Goal: Browse casually: Explore the website without a specific task or goal

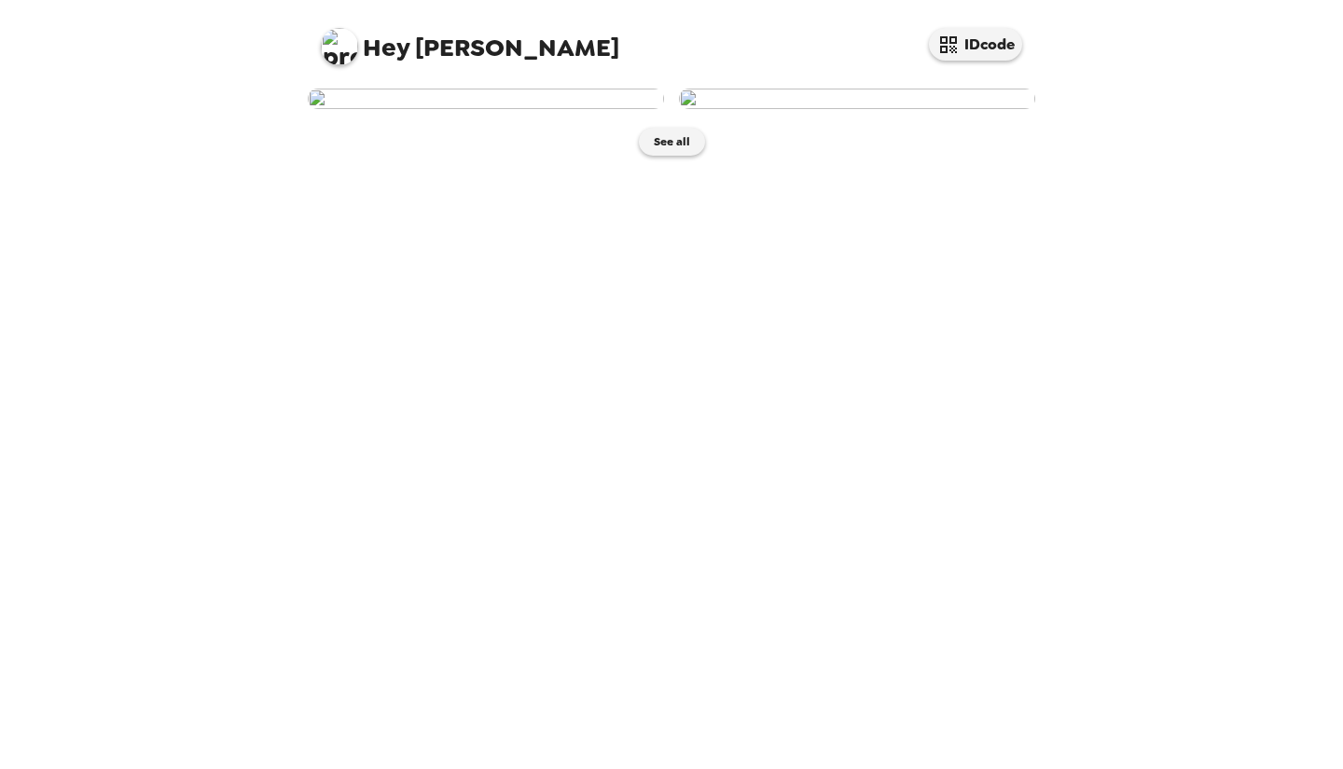
click at [837, 109] on img at bounding box center [857, 99] width 356 height 21
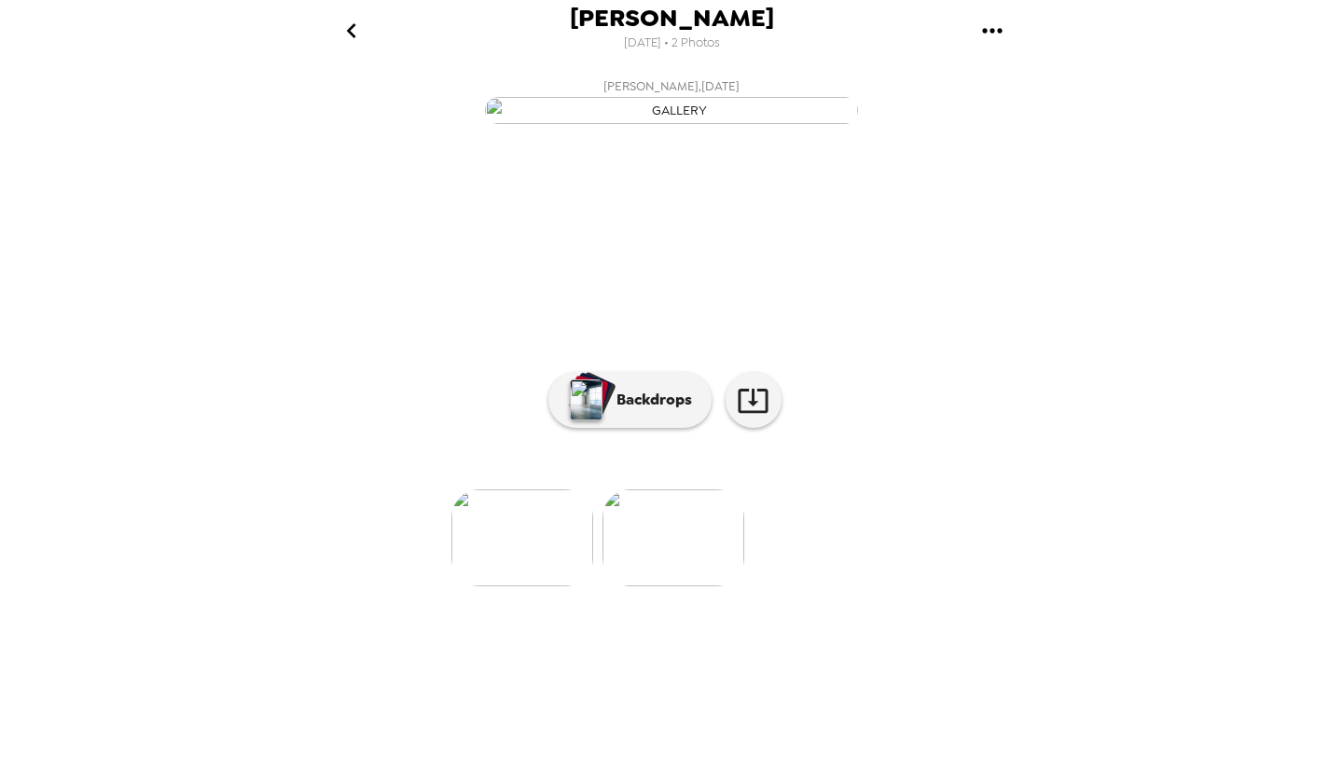
scroll to position [36, 0]
click at [756, 417] on icon at bounding box center [753, 400] width 33 height 33
click at [638, 411] on p "Backdrops" at bounding box center [649, 400] width 85 height 22
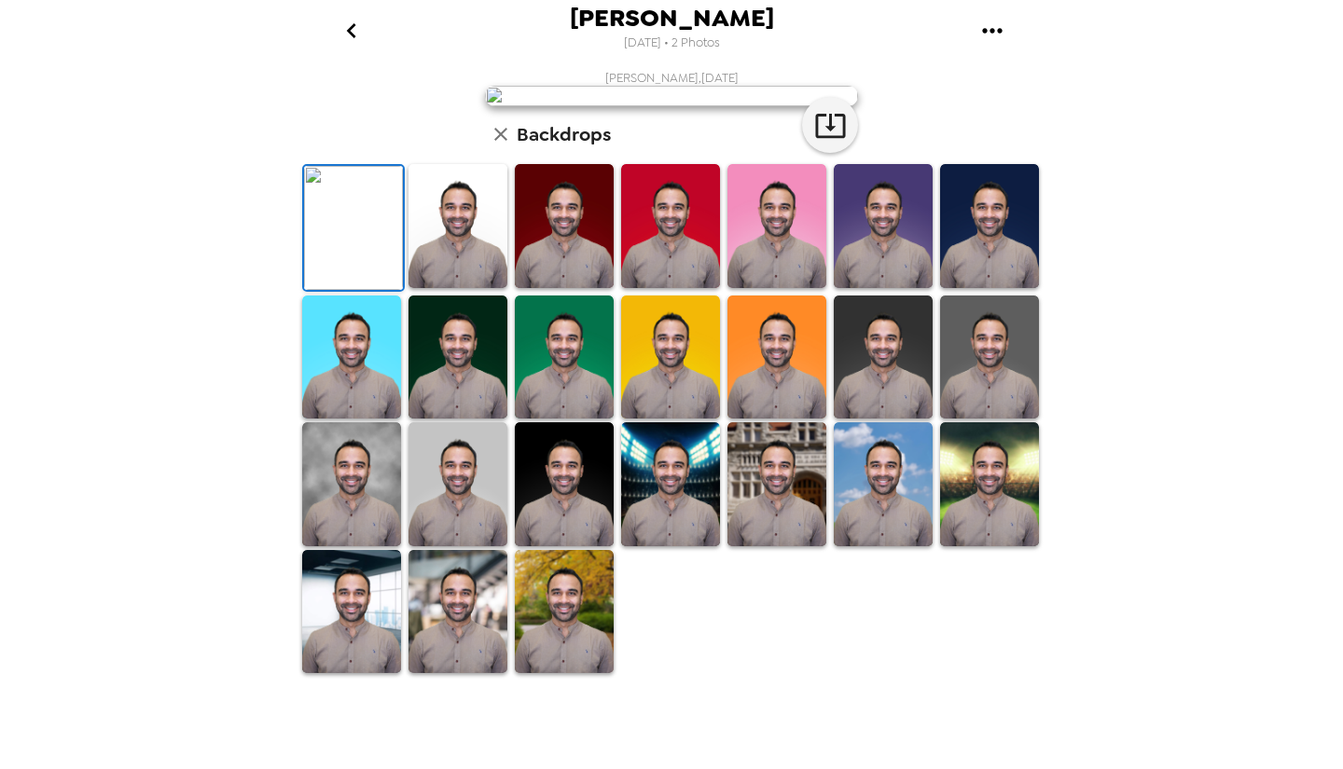
scroll to position [268, 0]
click at [494, 420] on img at bounding box center [457, 358] width 99 height 124
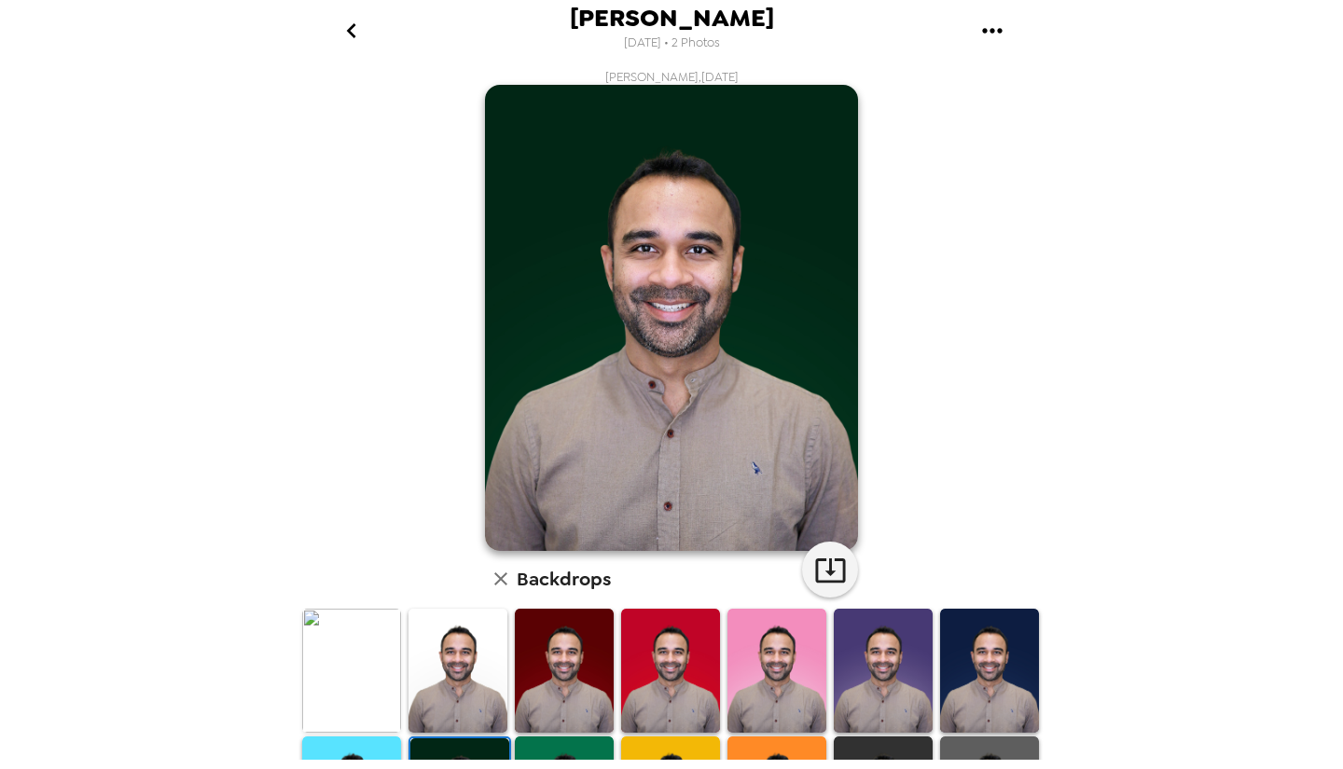
scroll to position [0, 0]
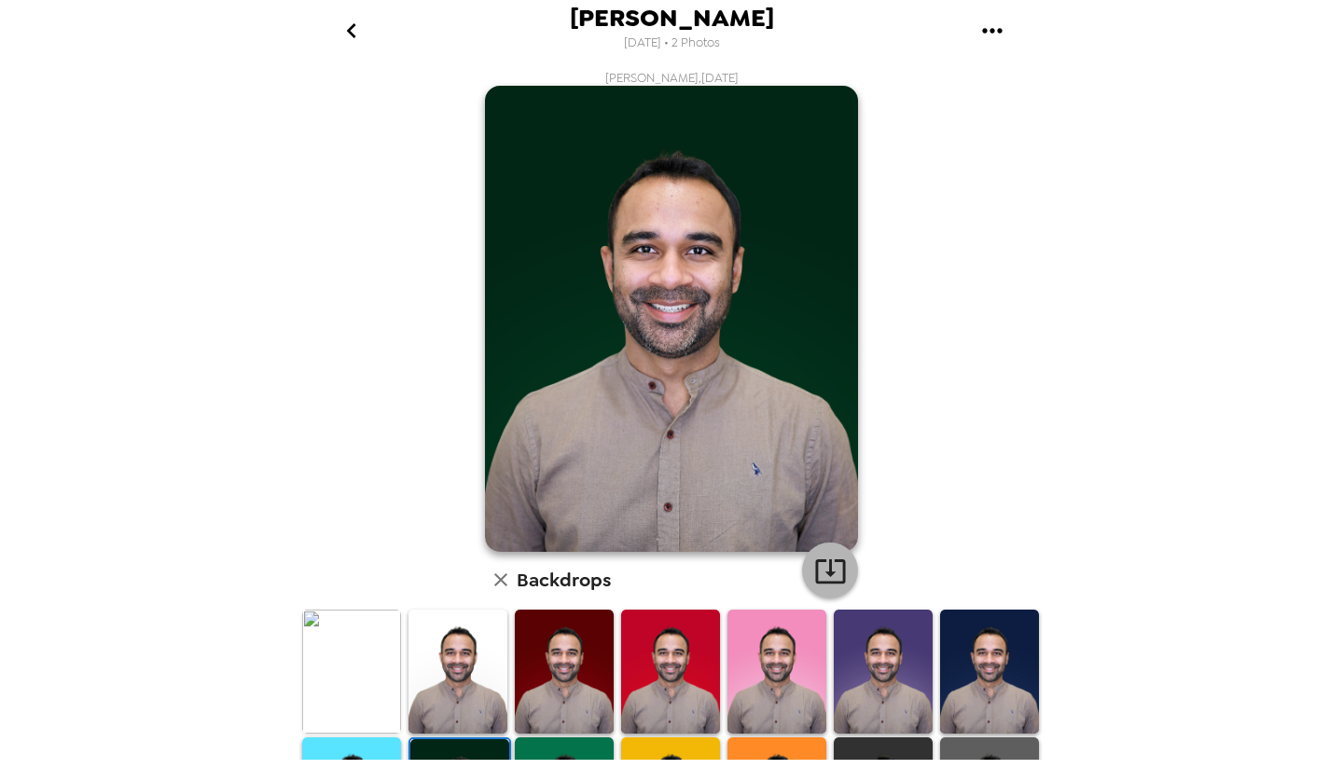
click at [815, 571] on icon "button" at bounding box center [830, 571] width 30 height 24
click at [1143, 259] on div "Dhawal Jain 10/4/2025 • 2 Photos Dhawal Jain , 10-02-2025 Backdrops" at bounding box center [671, 384] width 1343 height 769
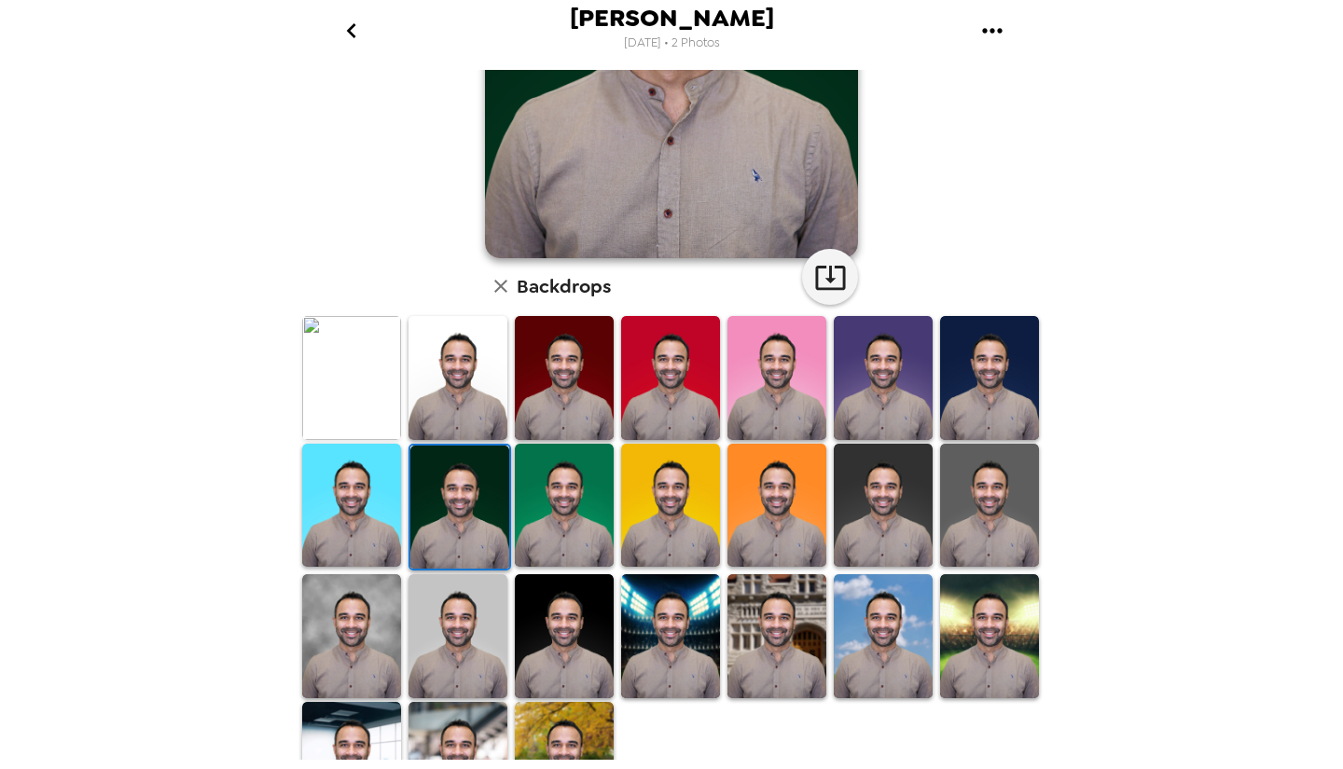
scroll to position [299, 0]
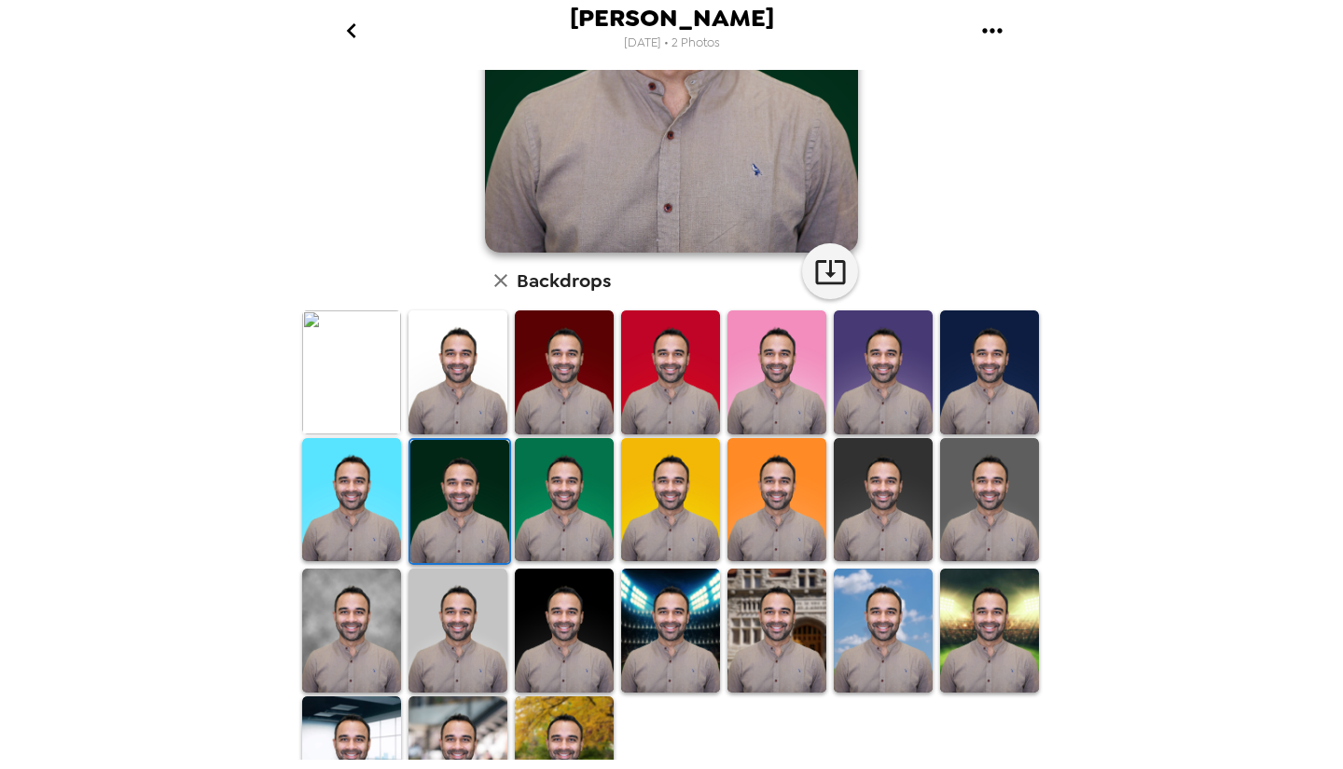
click at [869, 479] on img at bounding box center [883, 500] width 99 height 124
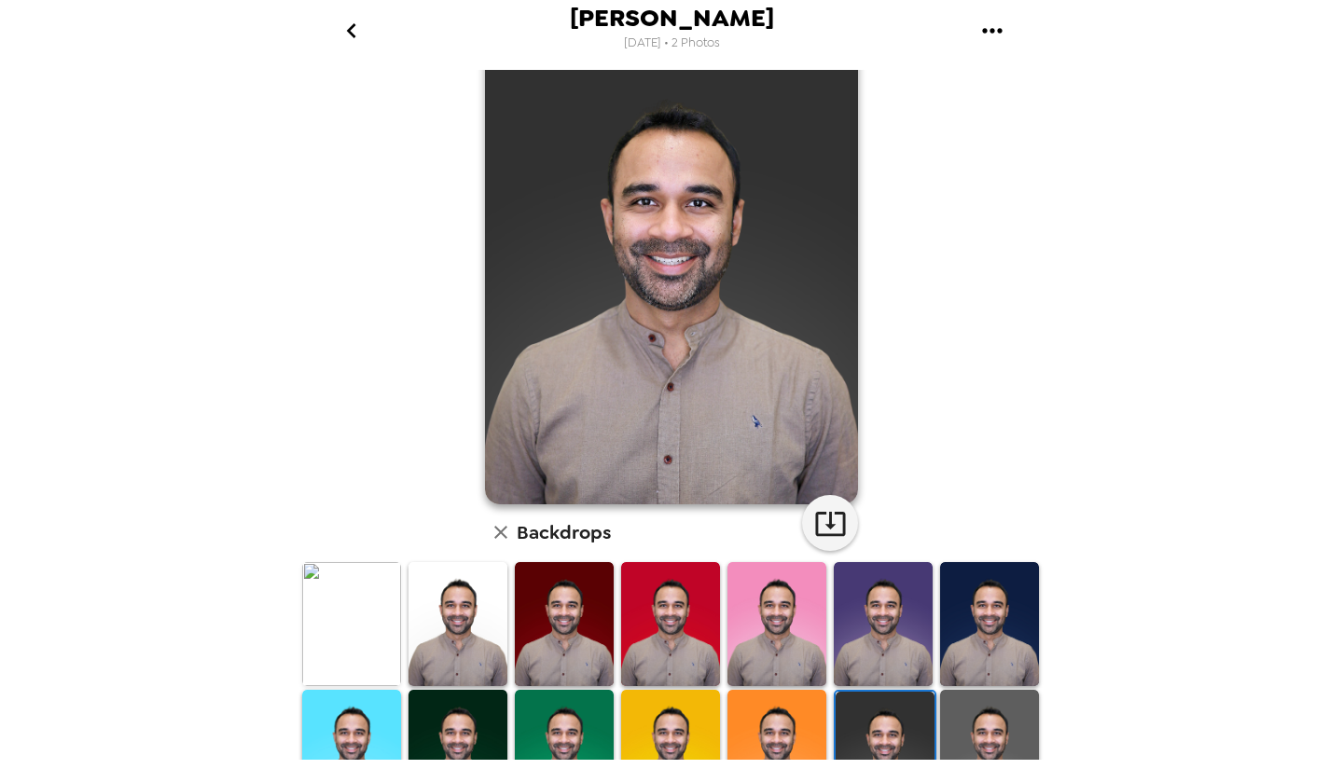
scroll to position [47, 0]
click at [818, 507] on button "button" at bounding box center [830, 524] width 56 height 56
click at [448, 635] on img at bounding box center [457, 625] width 99 height 124
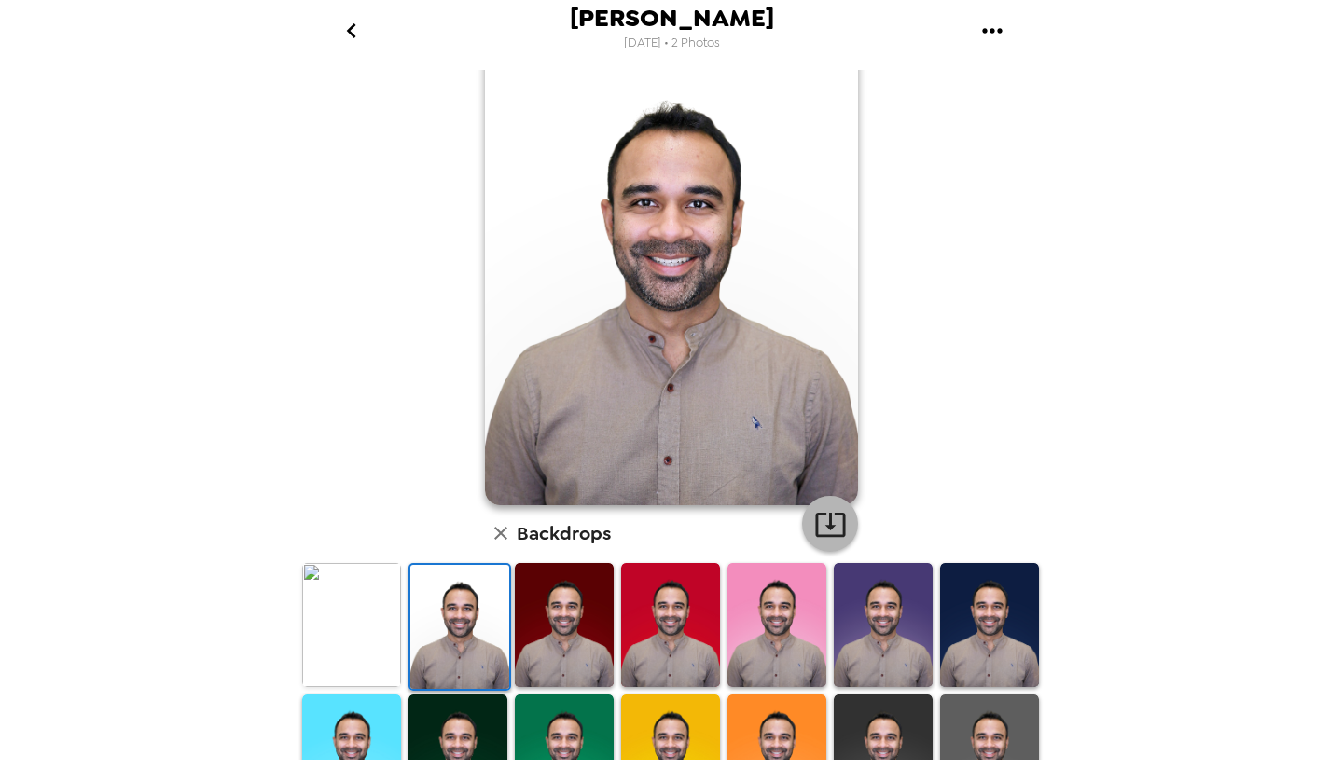
click at [832, 511] on icon "button" at bounding box center [830, 524] width 33 height 33
click at [1232, 447] on div "Dhawal Jain 10/4/2025 • 2 Photos Dhawal Jain , 10-02-2025 Backdrops" at bounding box center [671, 384] width 1343 height 769
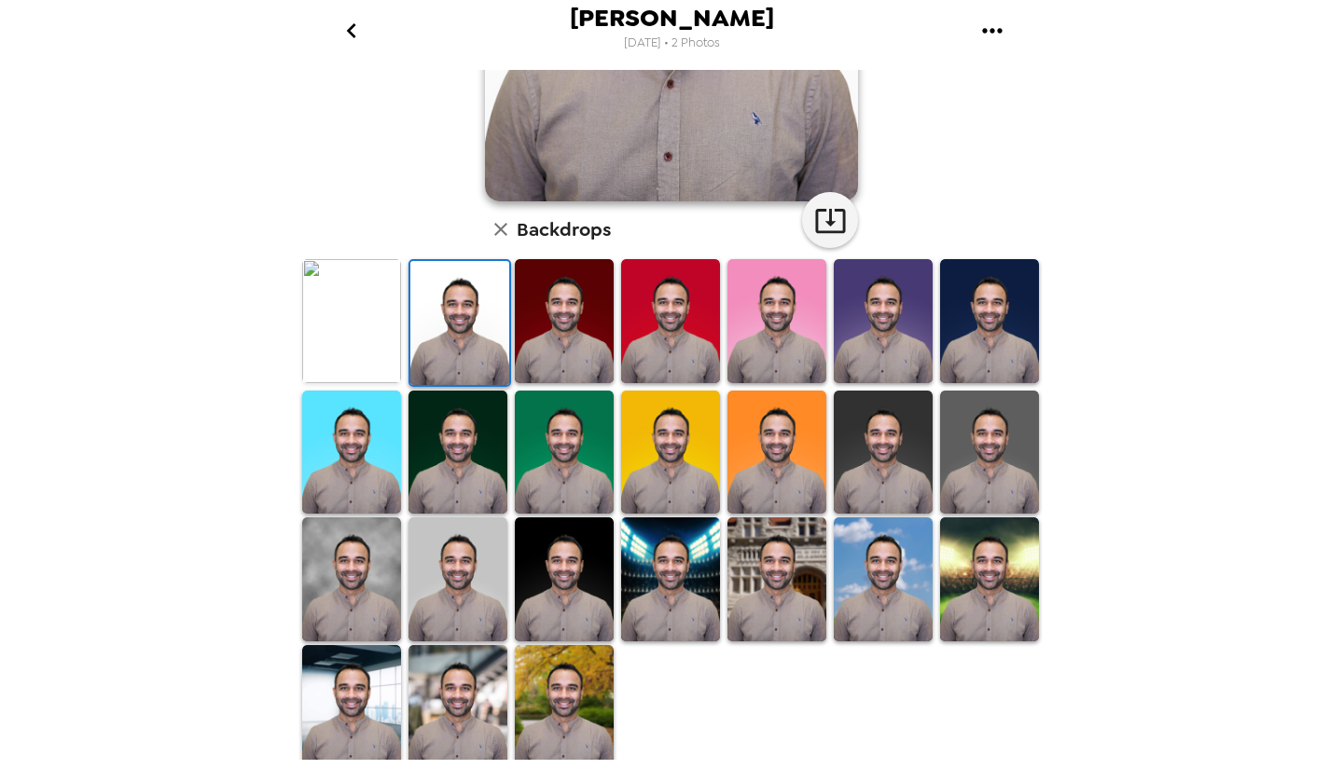
scroll to position [349, 0]
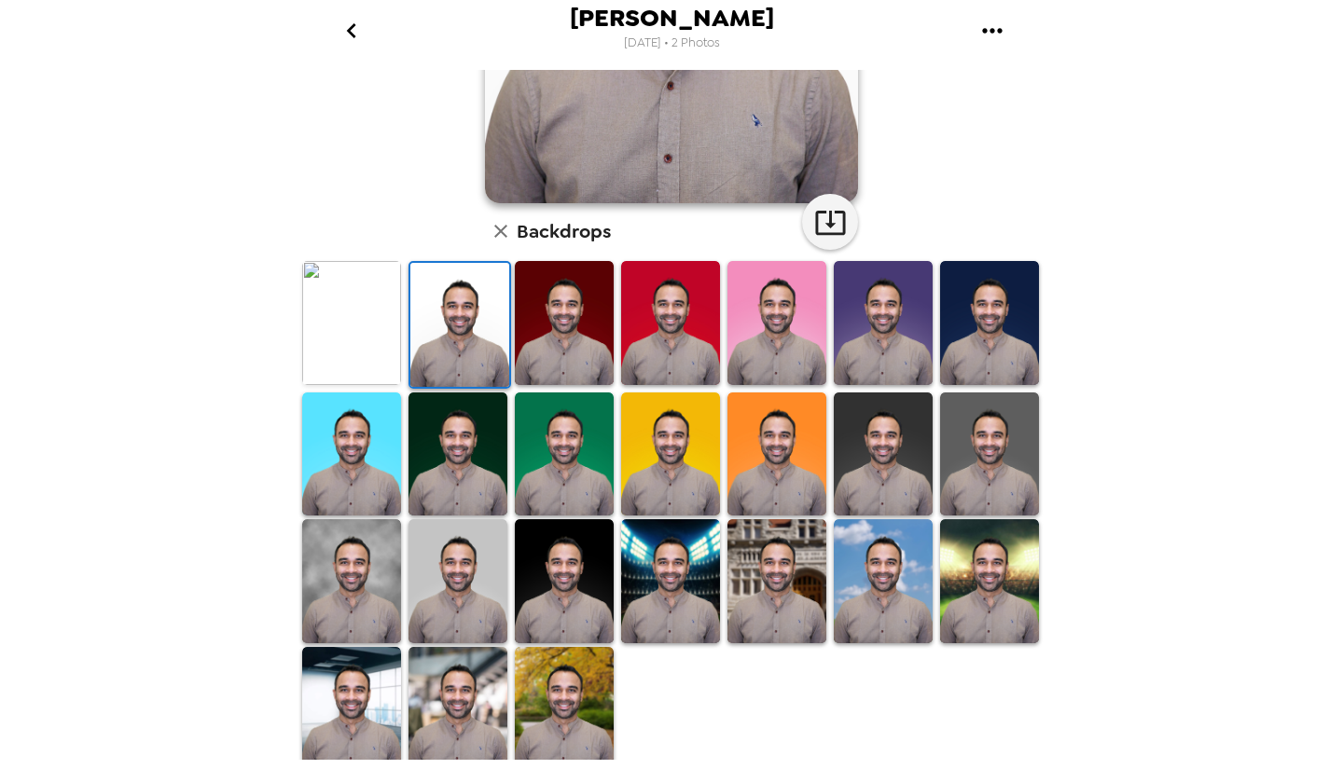
click at [382, 589] on img at bounding box center [351, 581] width 99 height 124
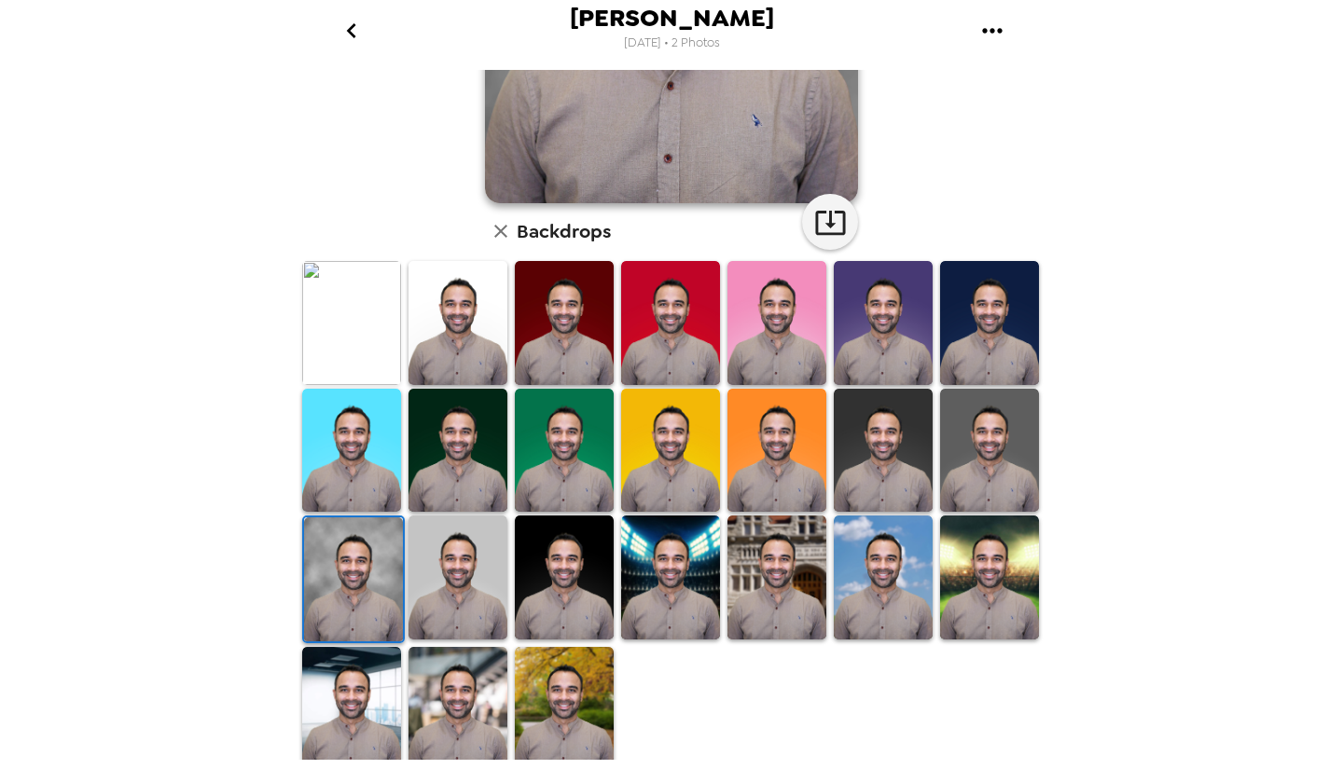
click at [819, 214] on icon "button" at bounding box center [830, 222] width 33 height 33
click at [455, 703] on img at bounding box center [457, 709] width 99 height 124
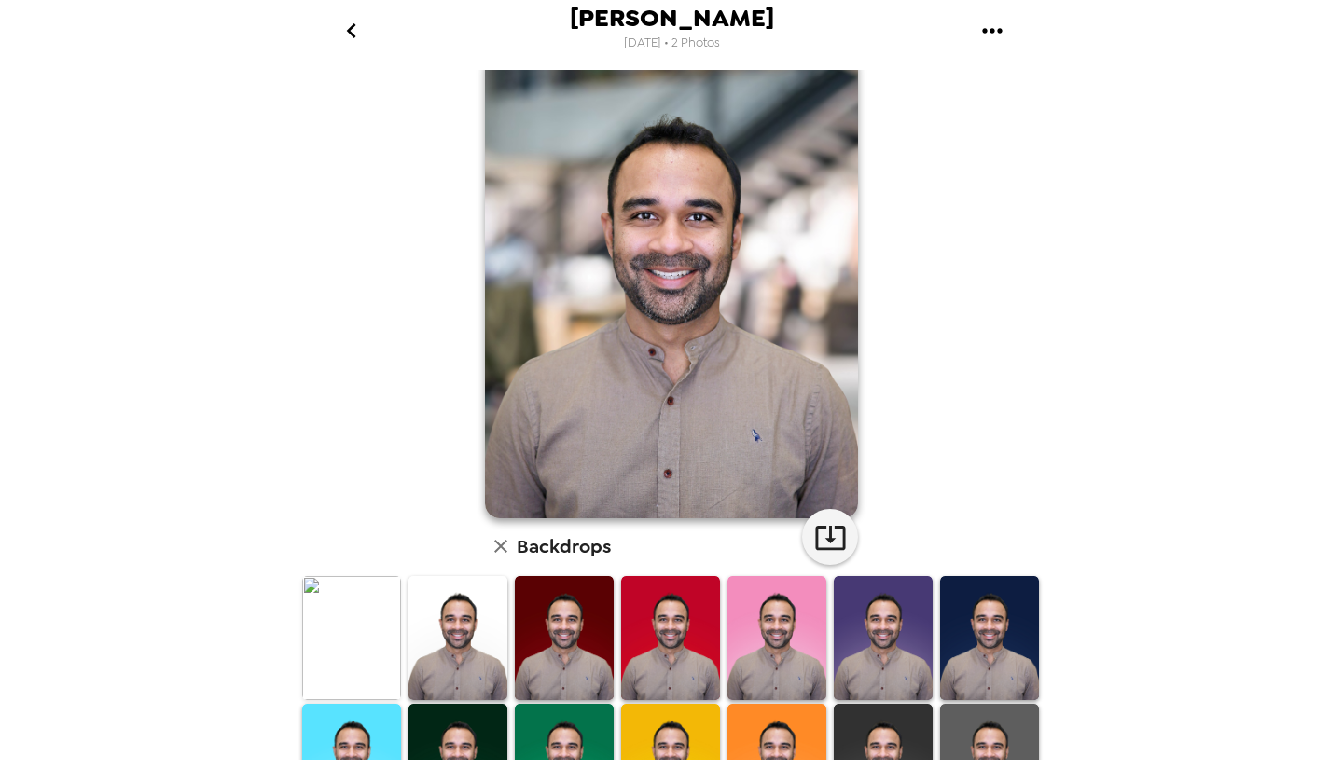
scroll to position [67, 0]
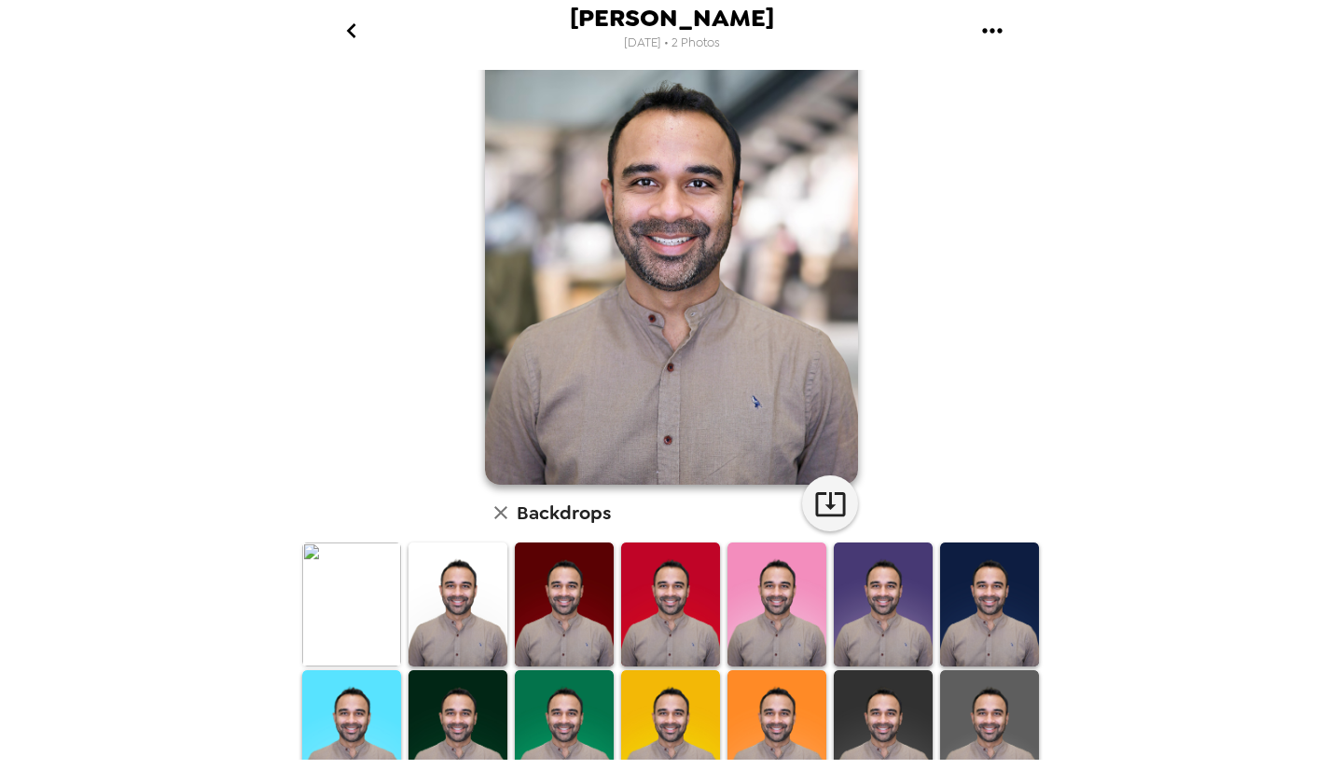
click at [820, 497] on icon "button" at bounding box center [830, 504] width 33 height 33
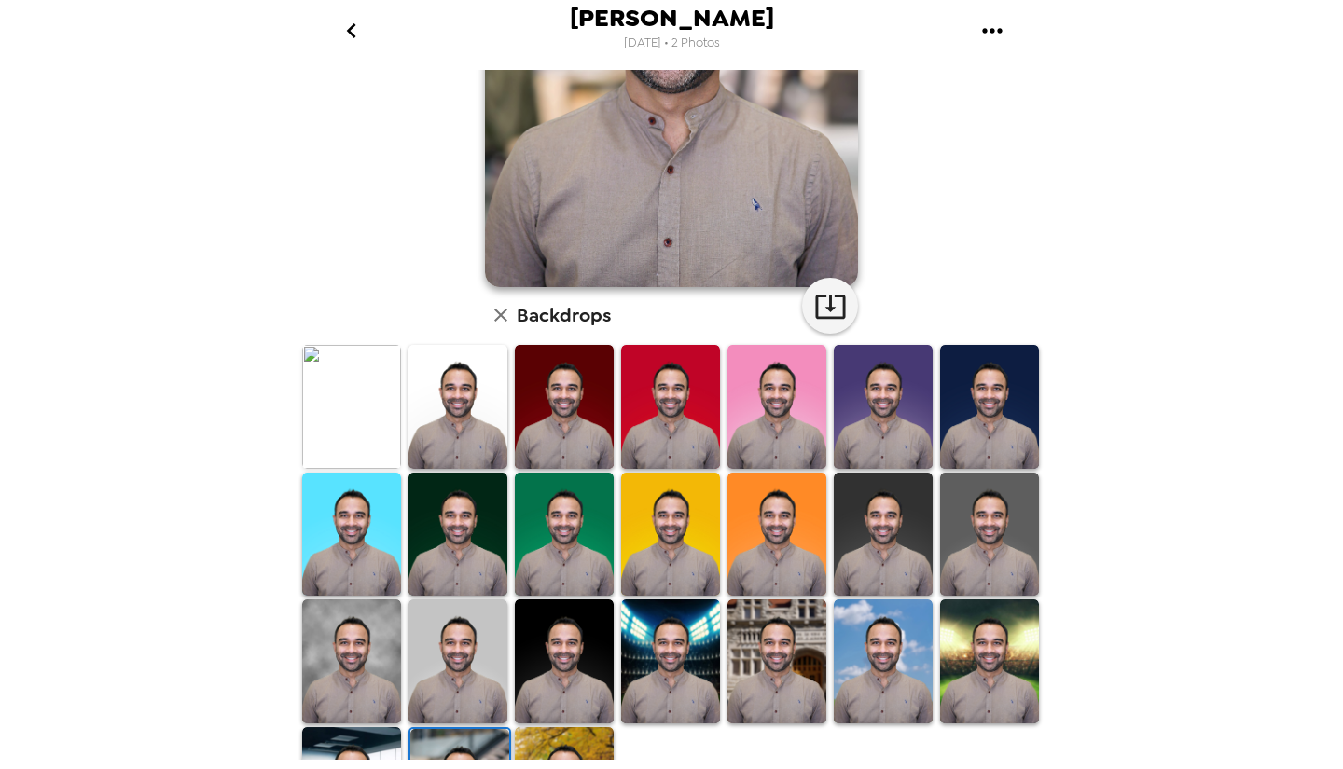
scroll to position [351, 0]
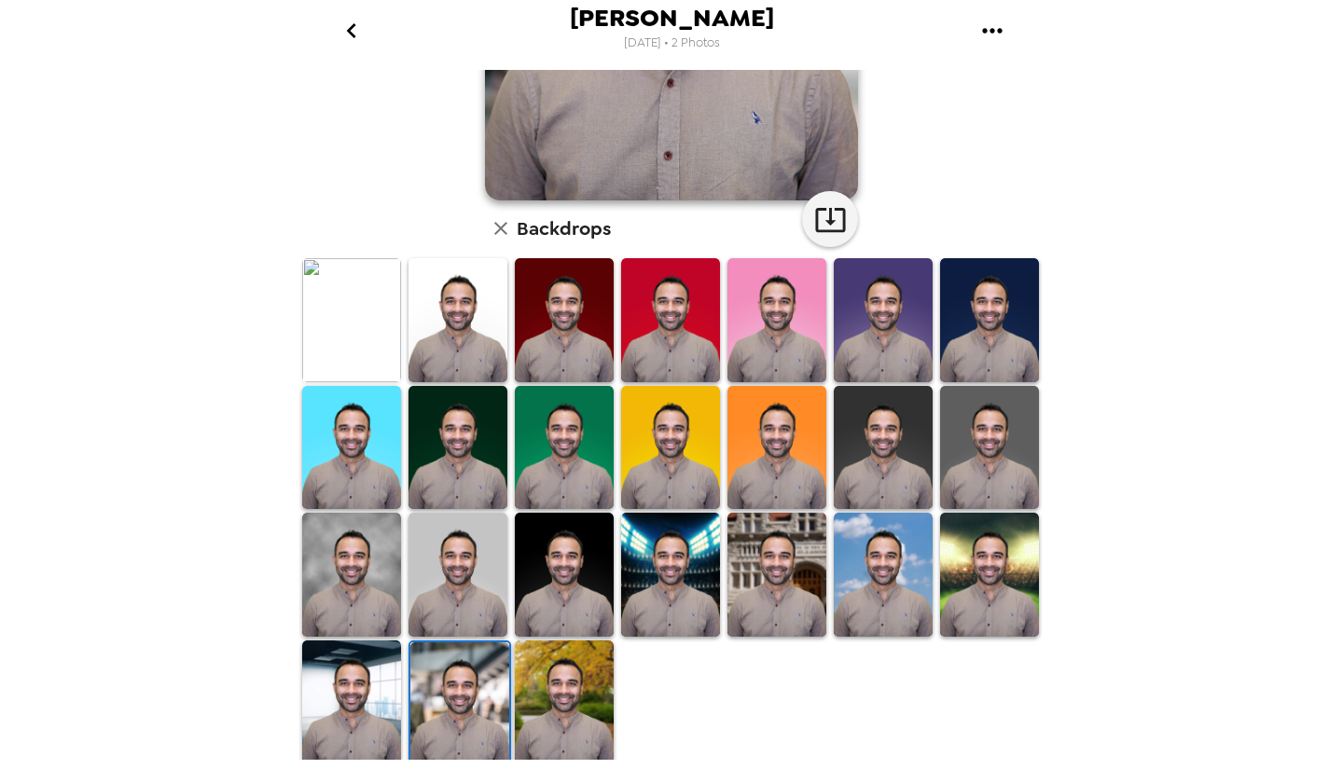
click at [570, 464] on img at bounding box center [564, 447] width 99 height 123
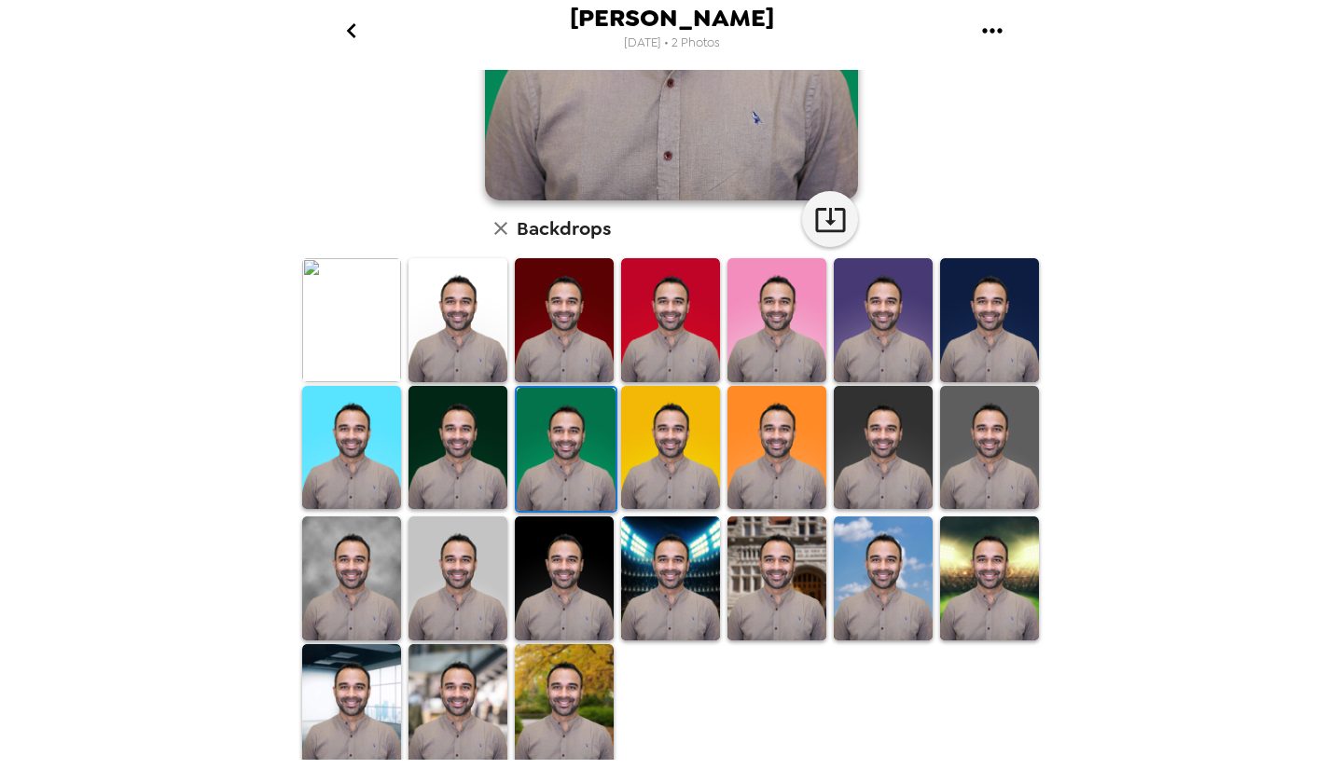
scroll to position [0, 0]
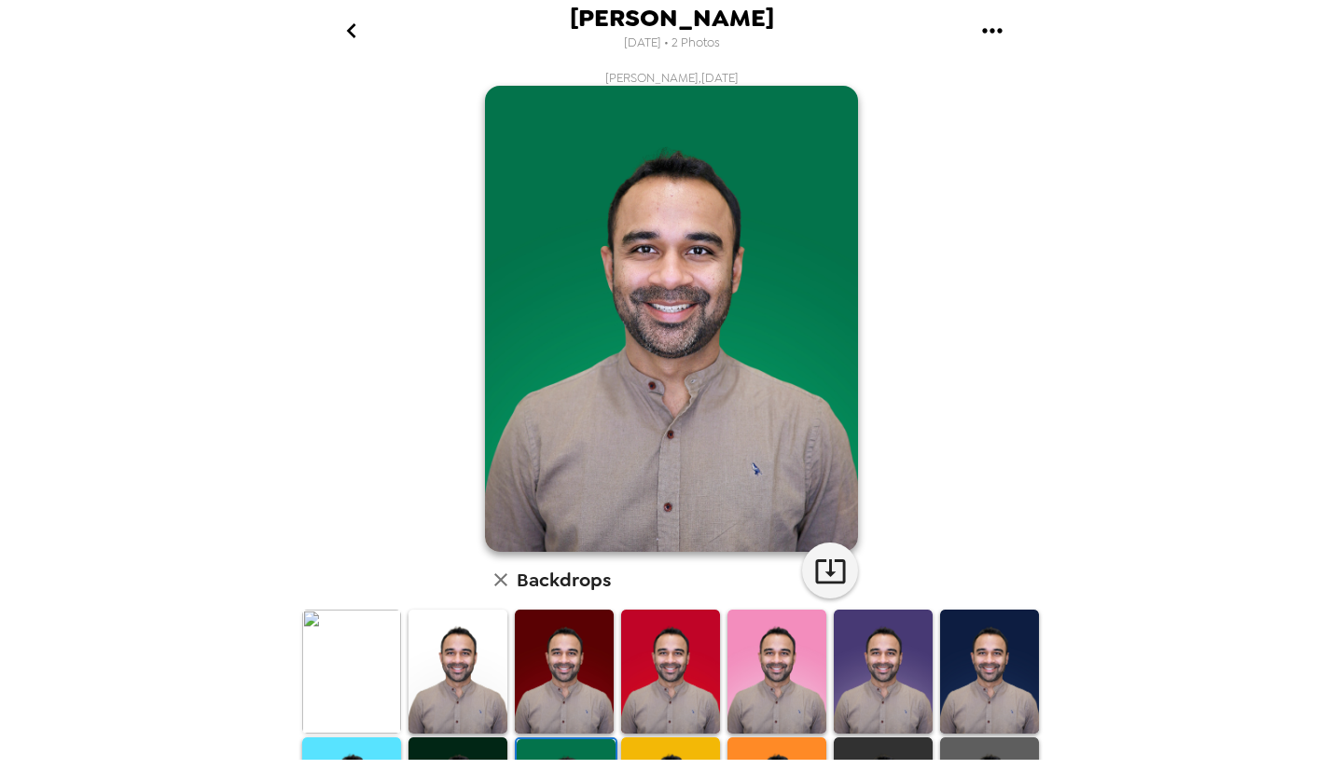
click at [819, 572] on icon "button" at bounding box center [830, 571] width 33 height 33
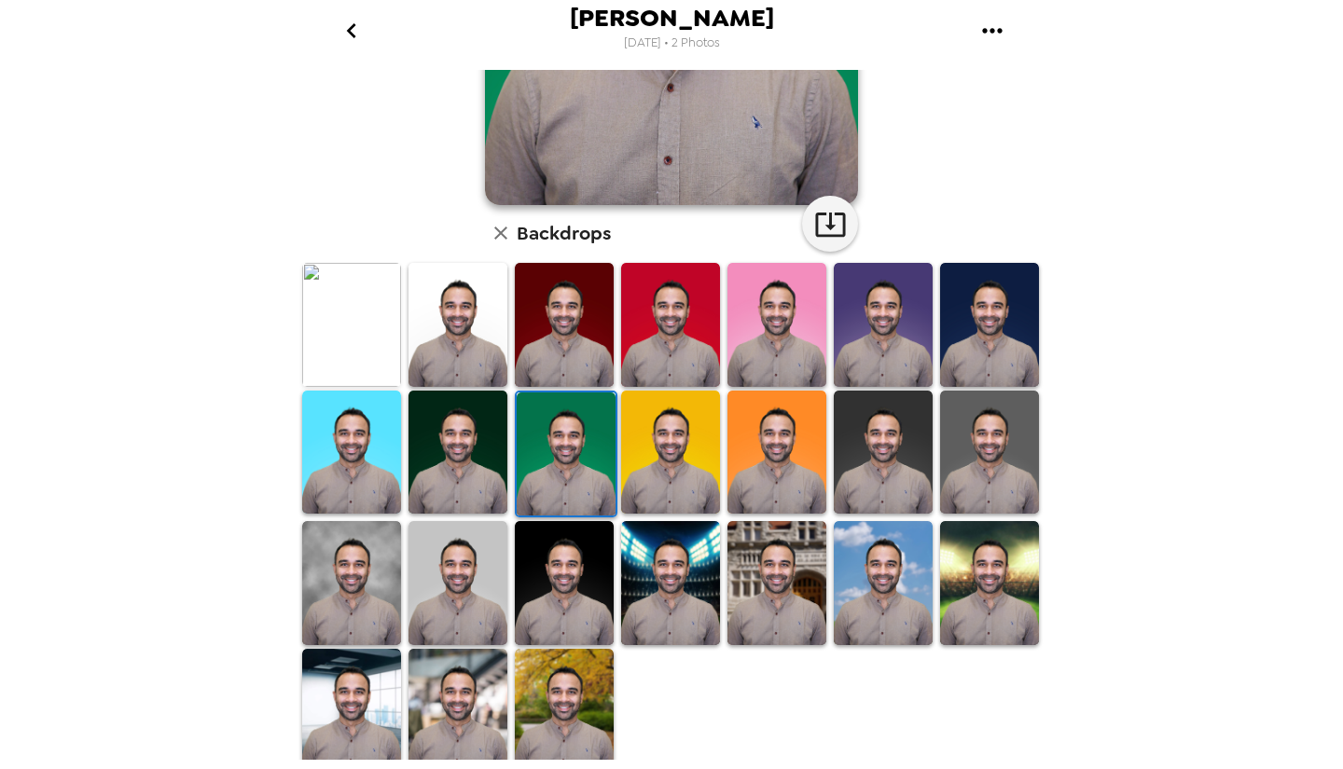
scroll to position [351, 0]
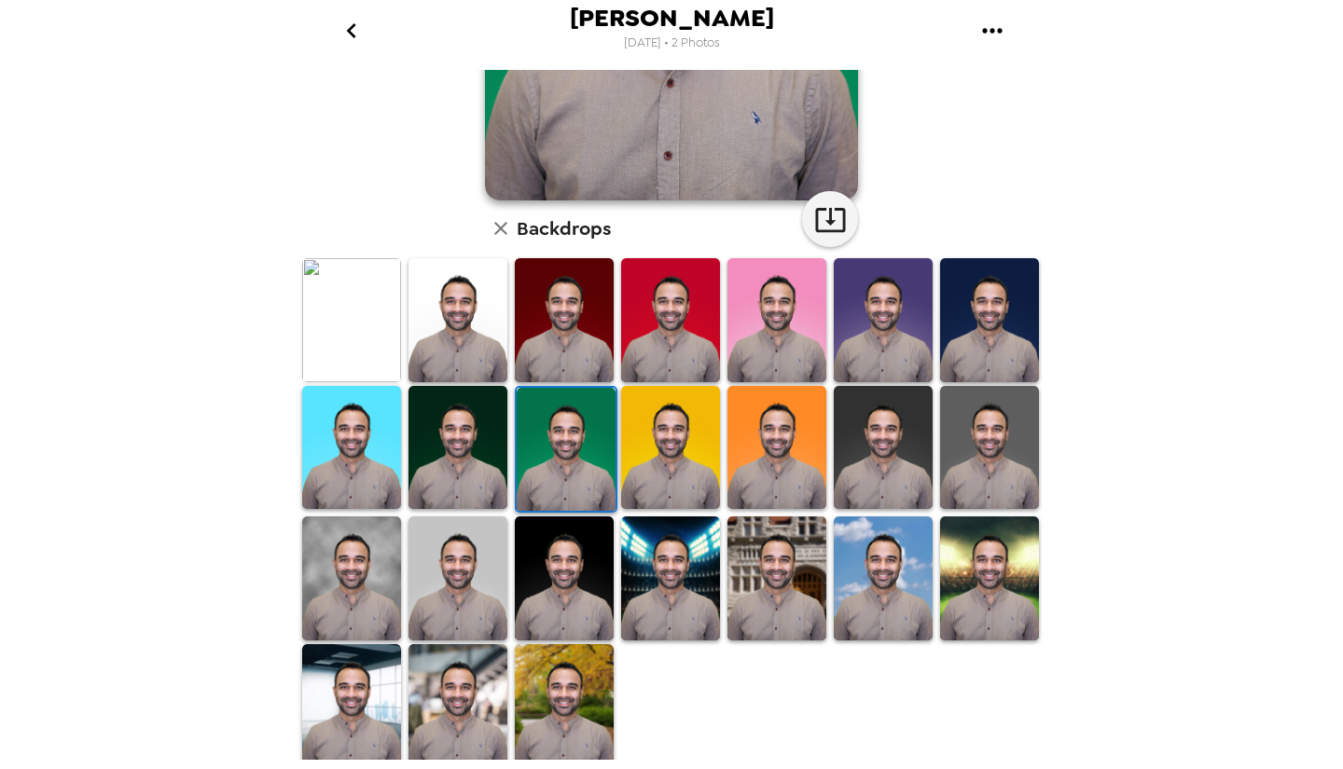
click at [775, 584] on img at bounding box center [776, 578] width 99 height 123
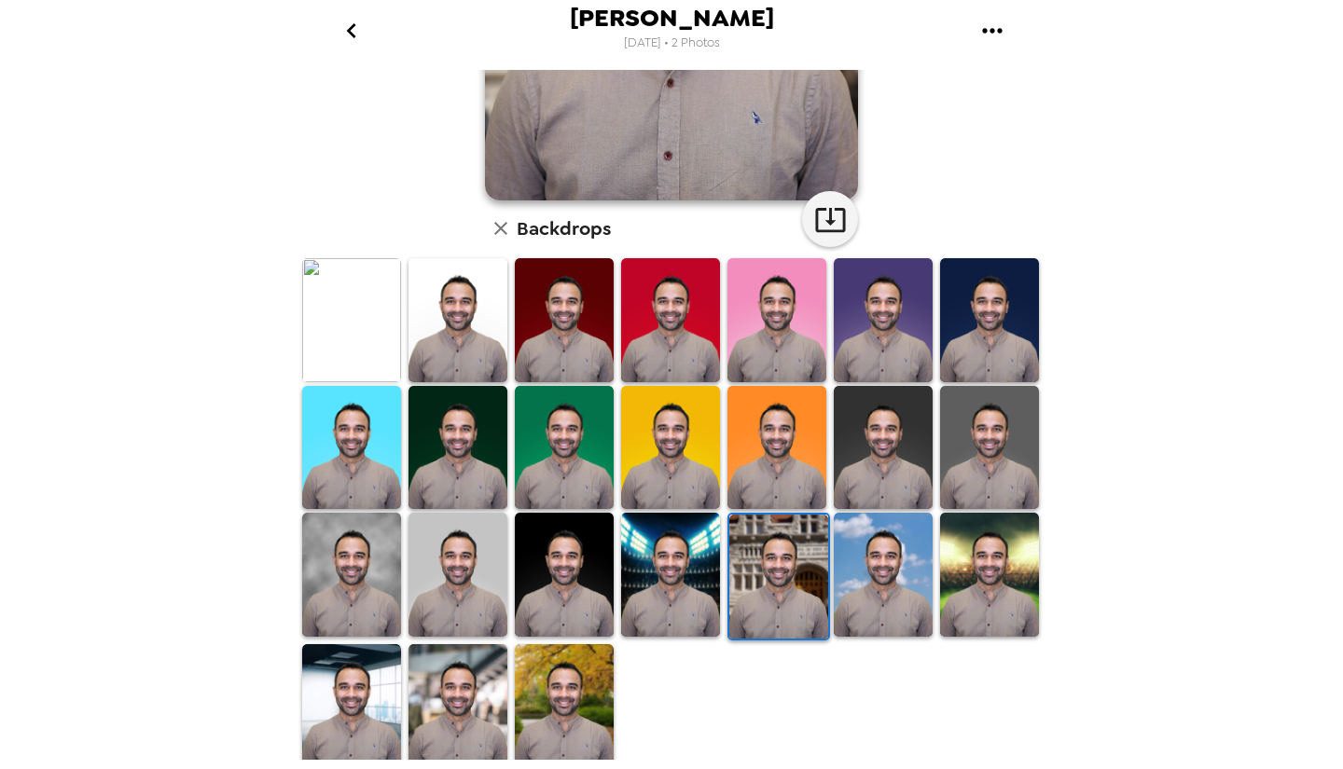
click at [583, 674] on img at bounding box center [564, 705] width 99 height 123
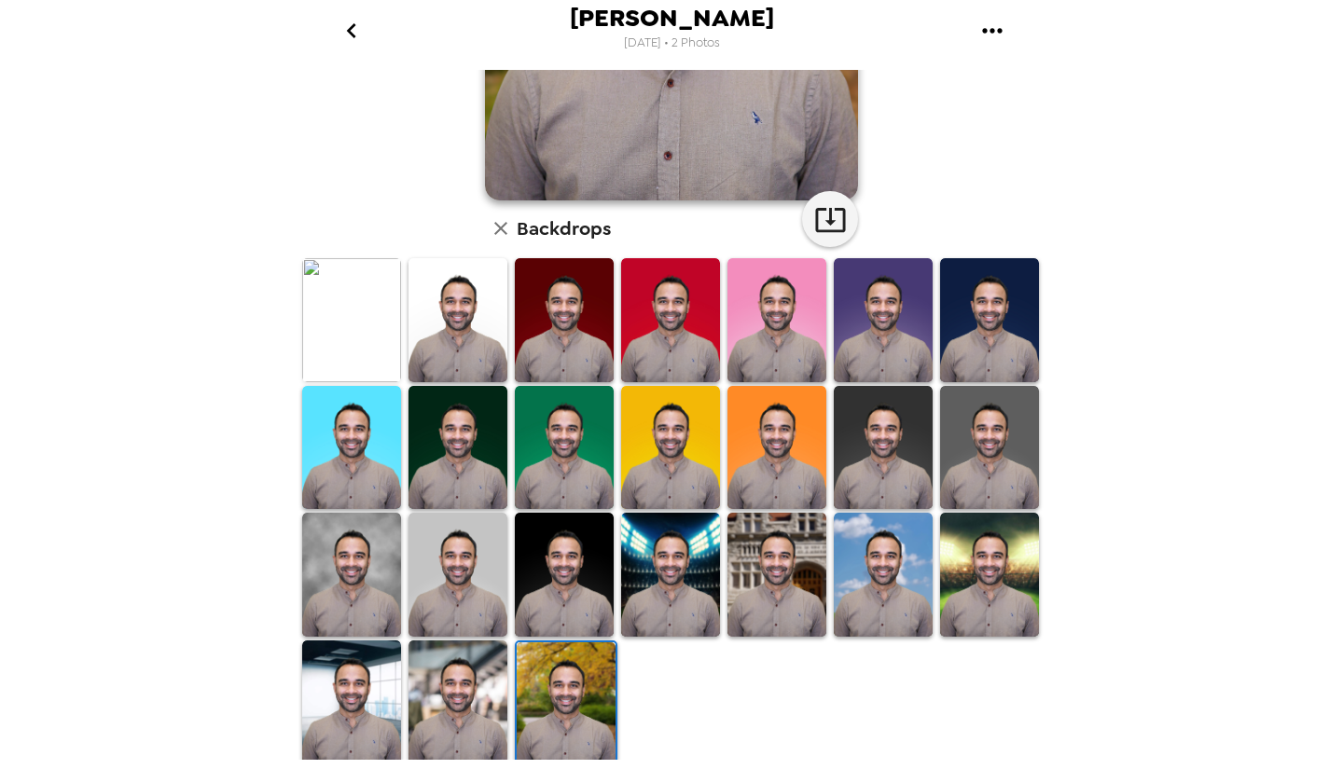
click at [344, 695] on img at bounding box center [351, 702] width 99 height 123
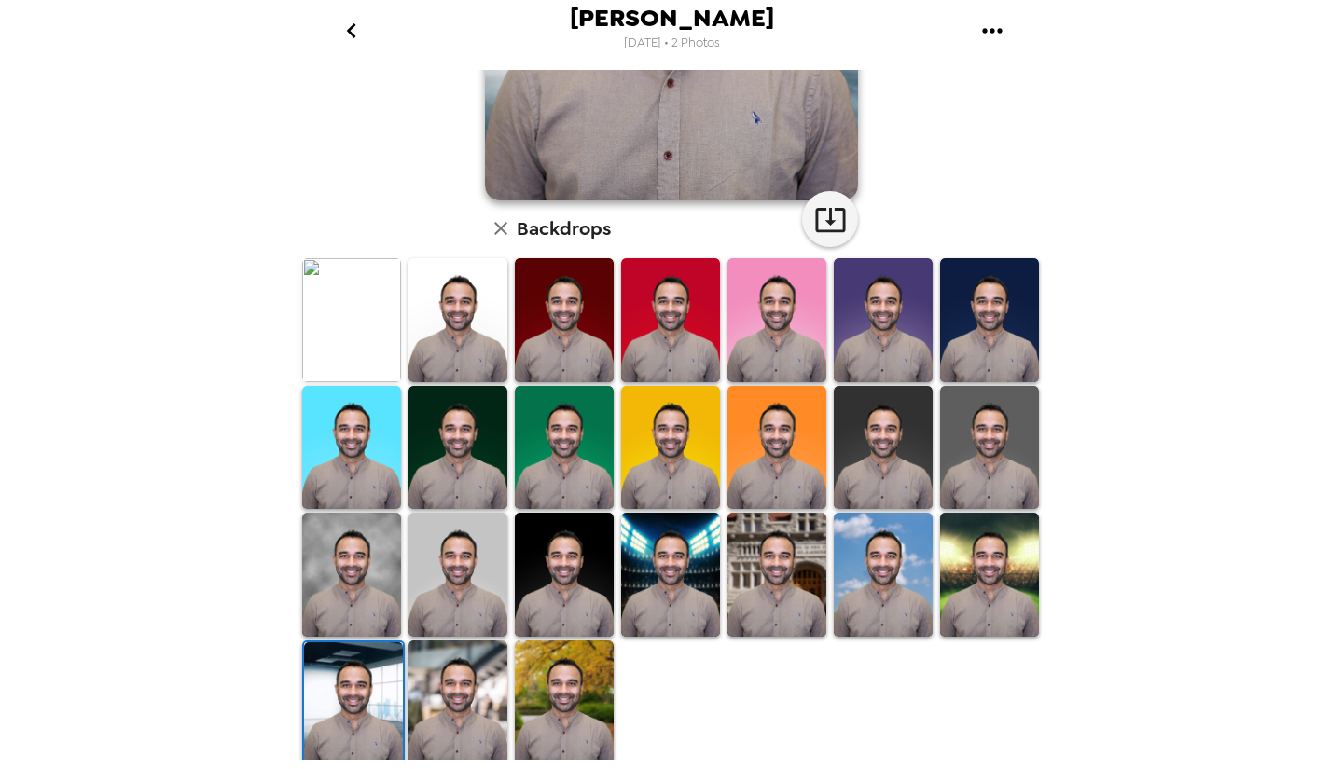
click at [486, 583] on img at bounding box center [457, 574] width 99 height 123
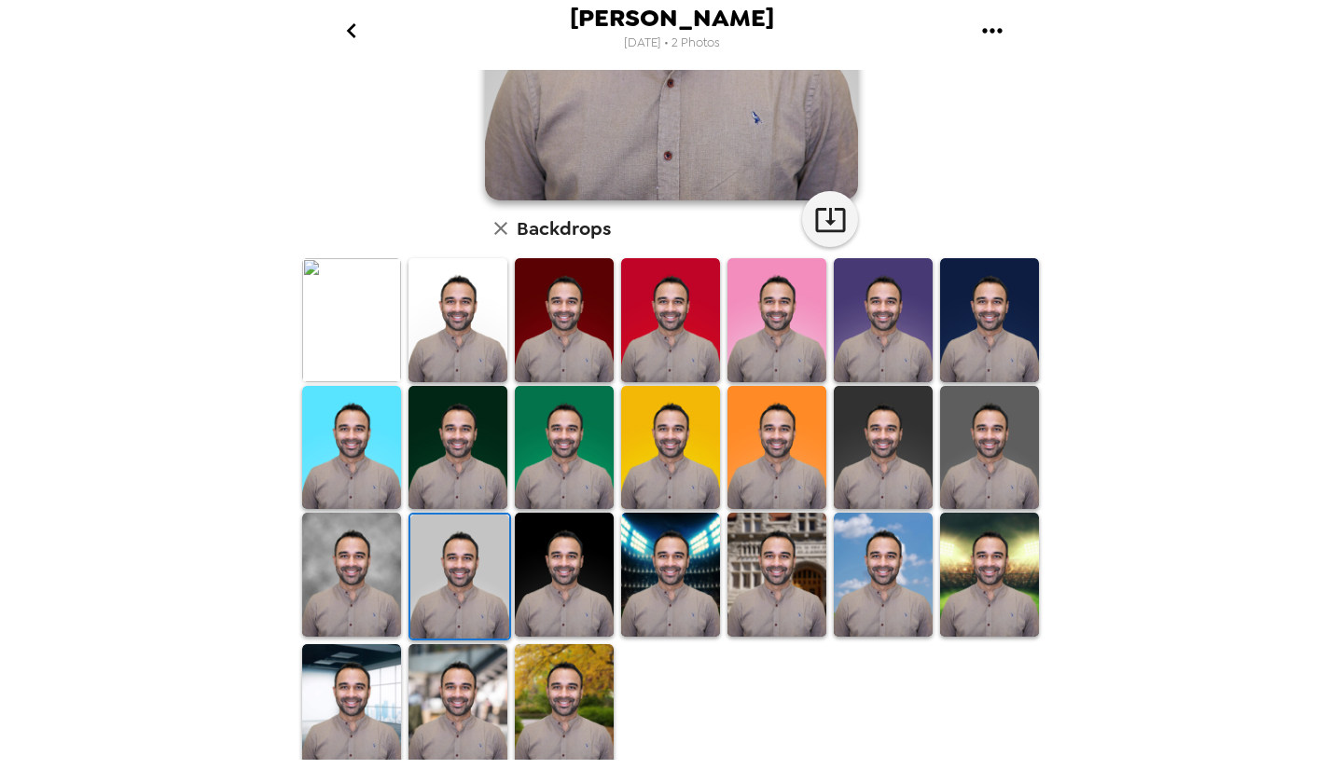
click at [919, 407] on img at bounding box center [883, 447] width 99 height 123
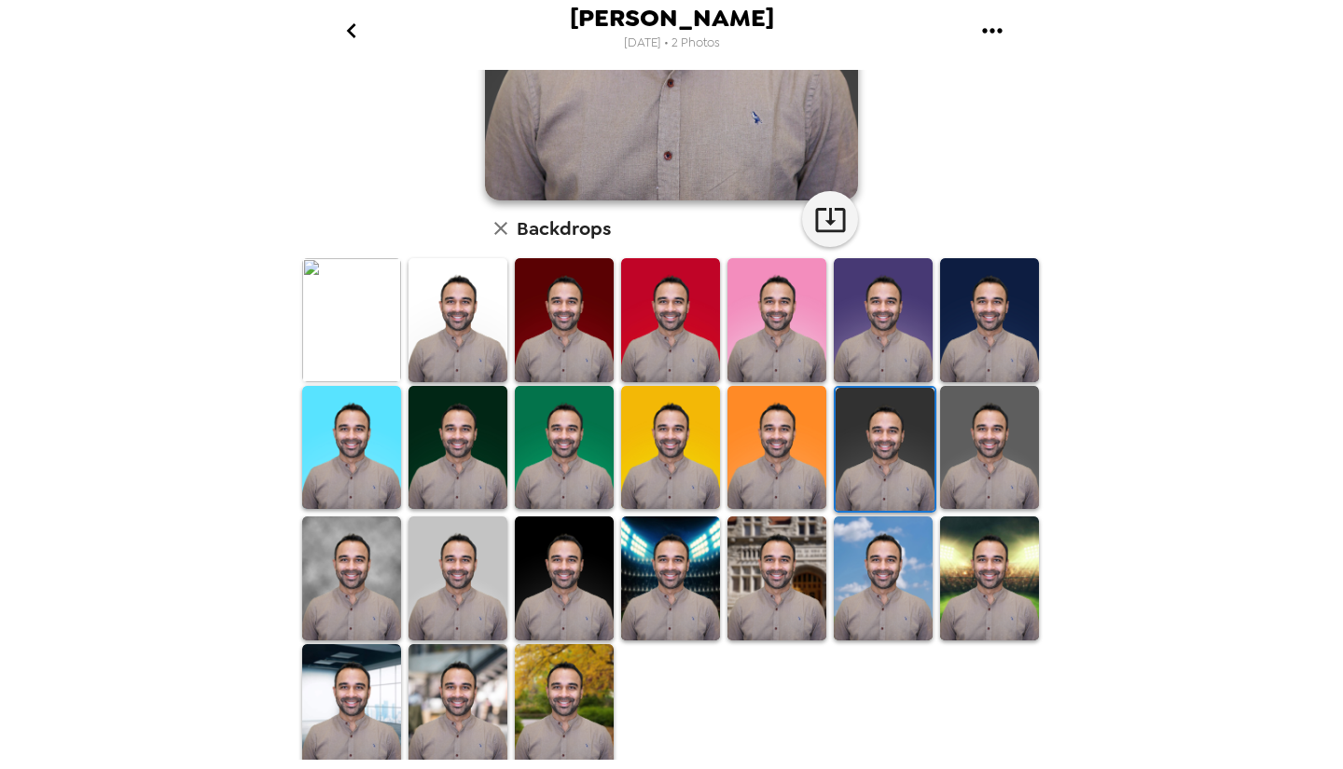
scroll to position [0, 0]
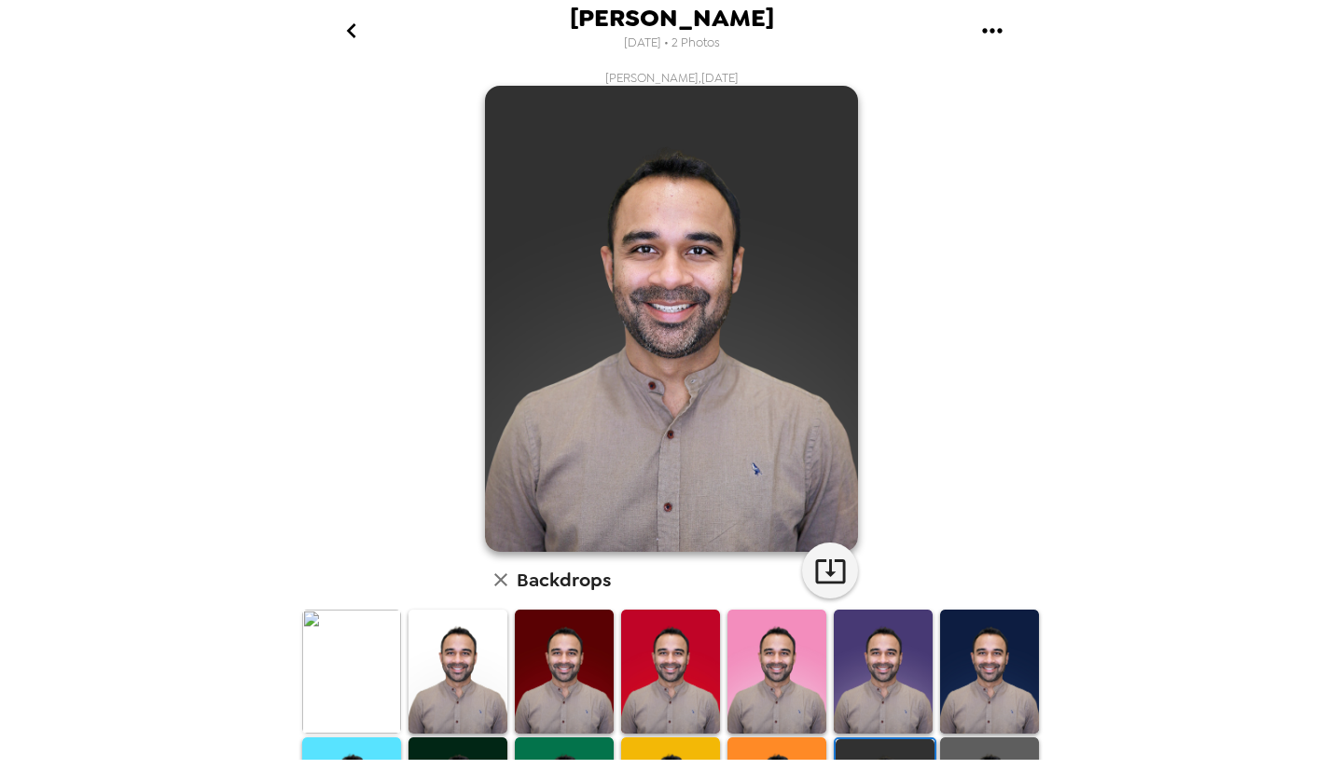
click at [817, 574] on icon "button" at bounding box center [830, 571] width 33 height 33
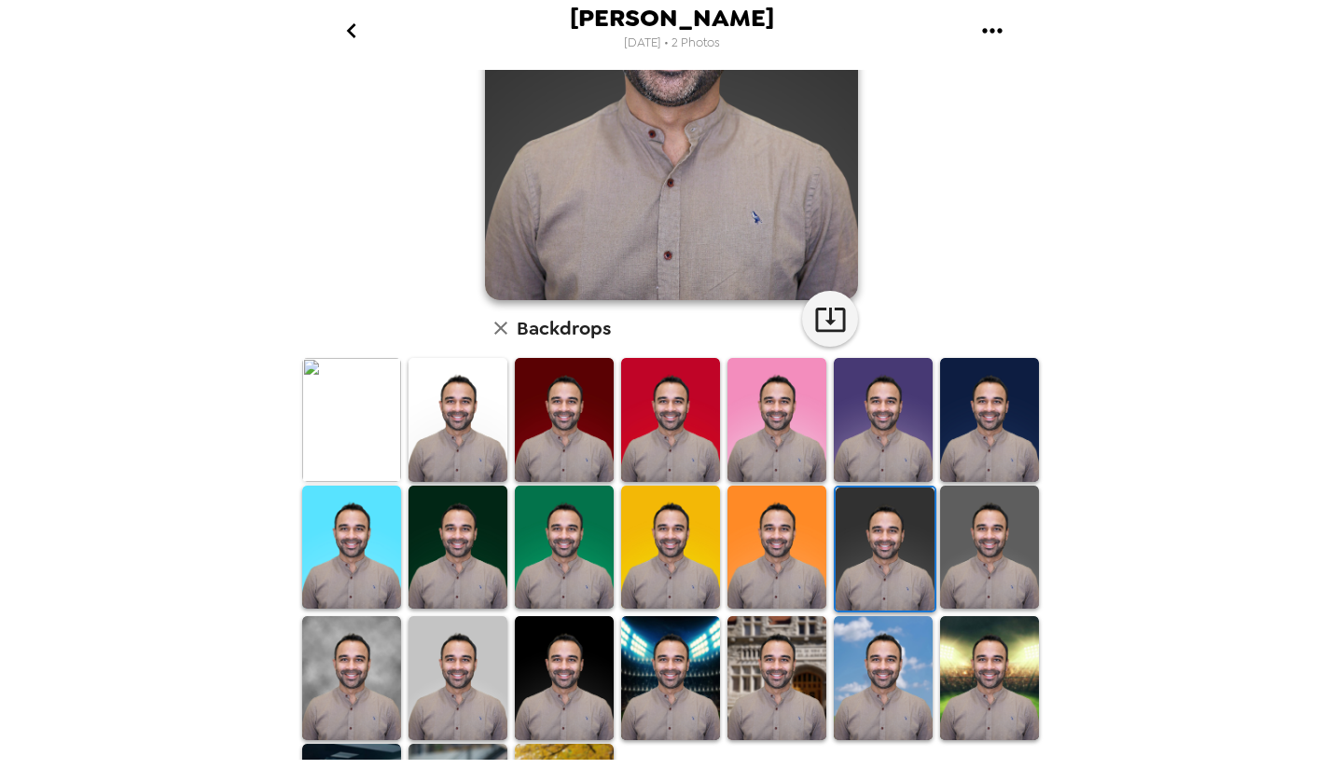
scroll to position [254, 0]
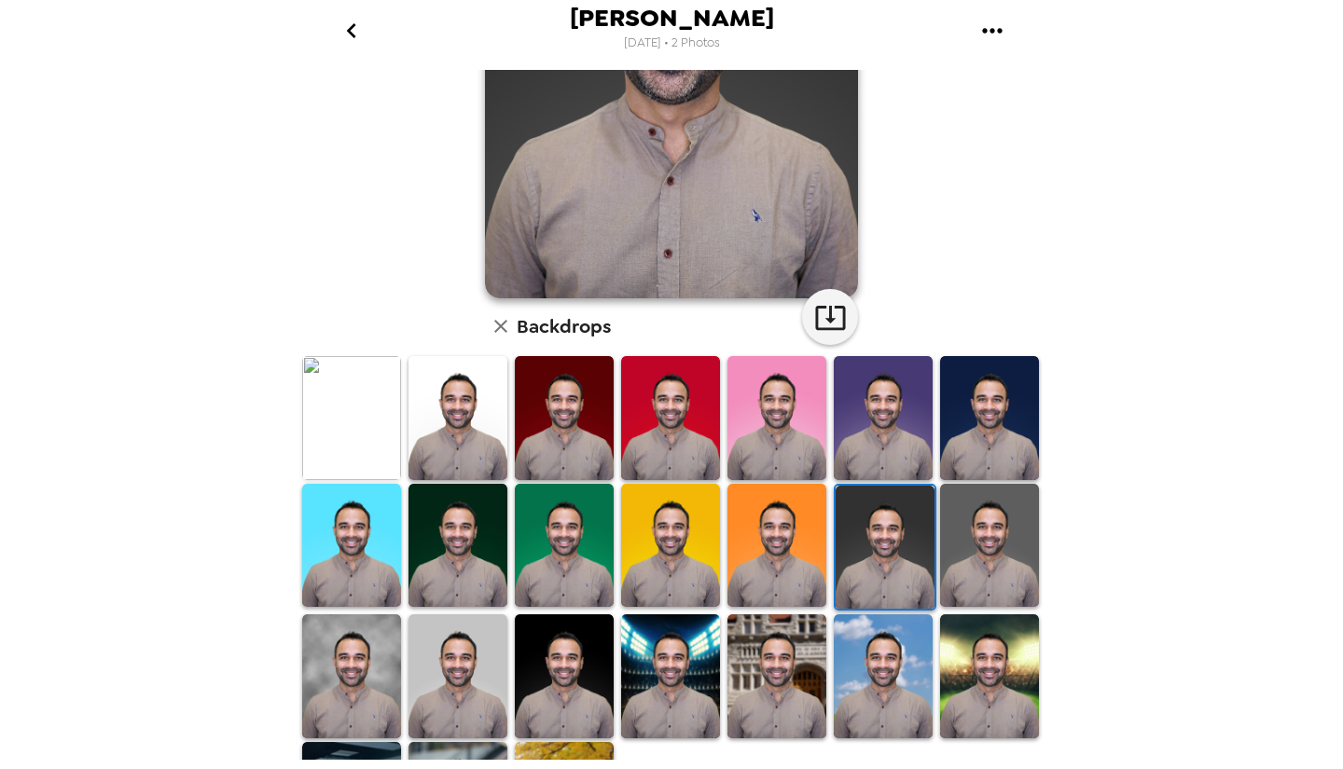
click at [981, 567] on img at bounding box center [989, 545] width 99 height 123
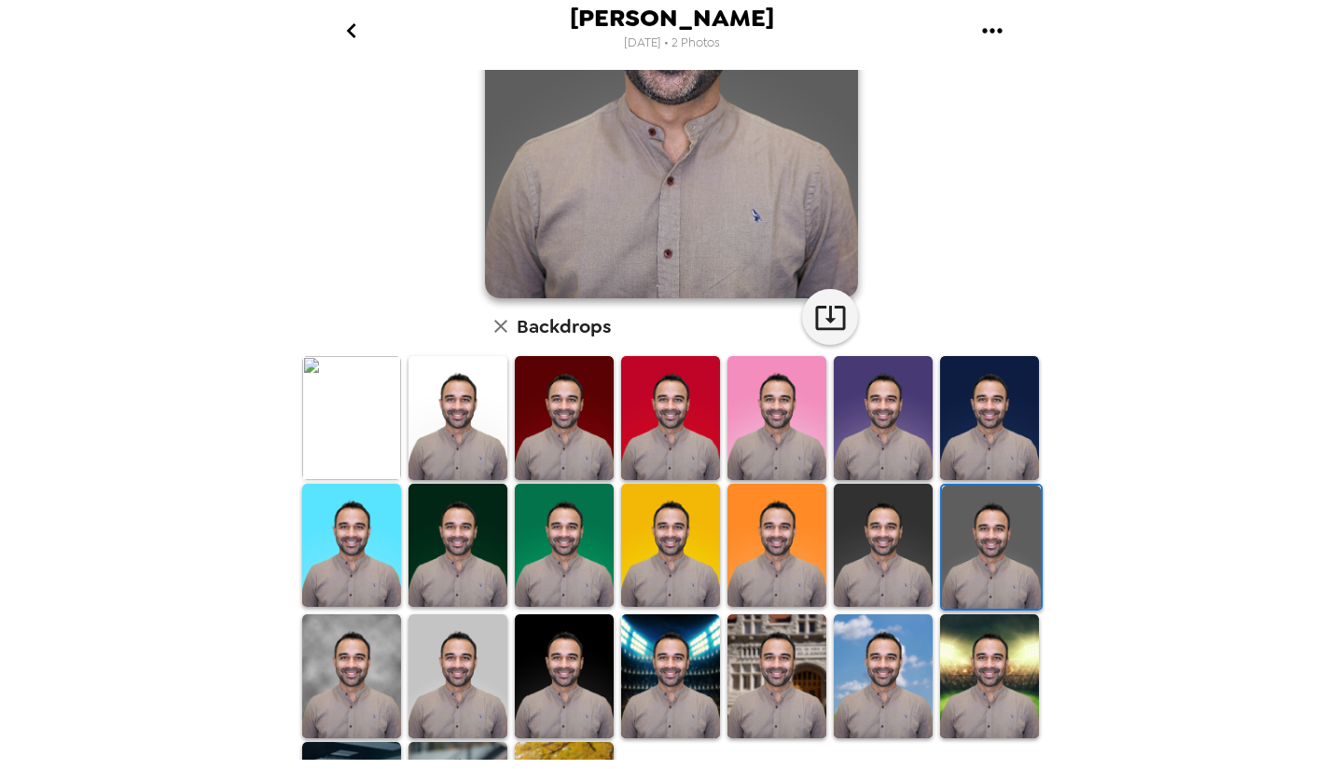
scroll to position [0, 0]
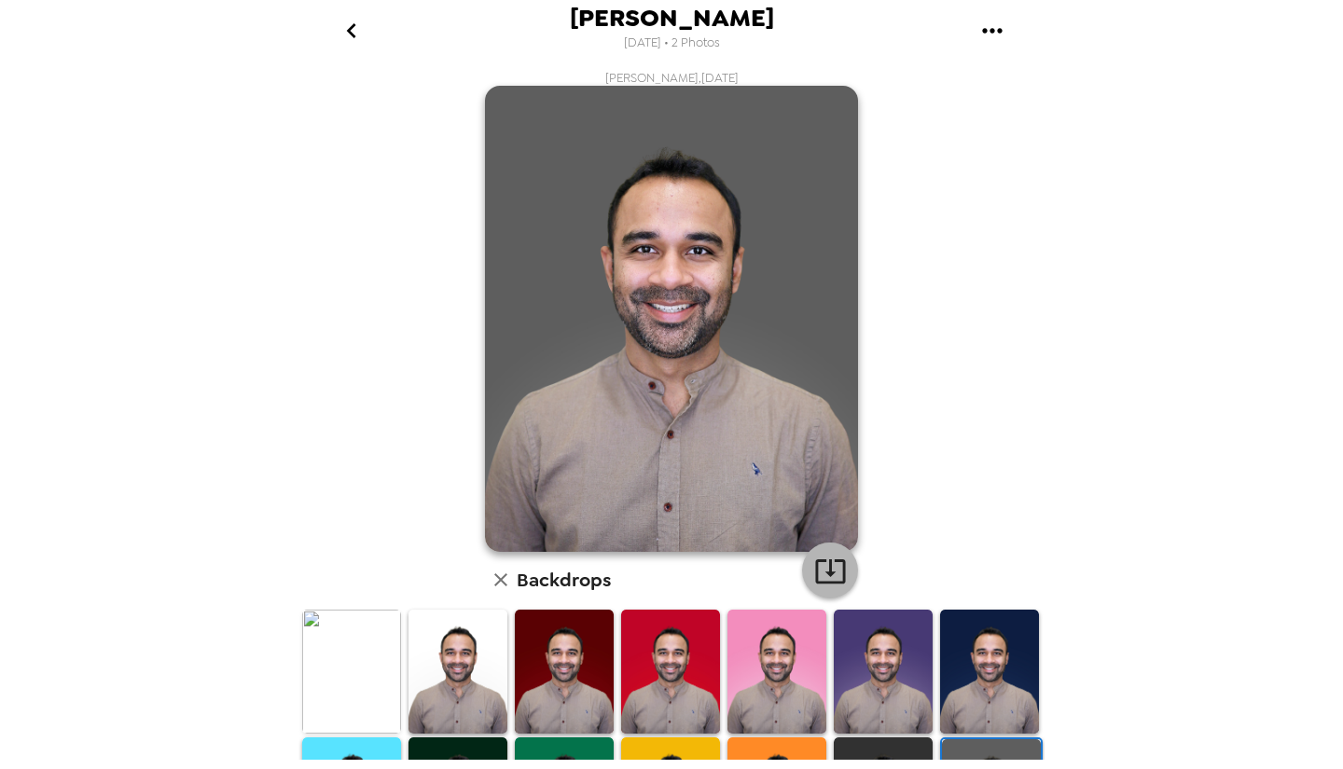
click at [815, 560] on icon "button" at bounding box center [830, 571] width 30 height 24
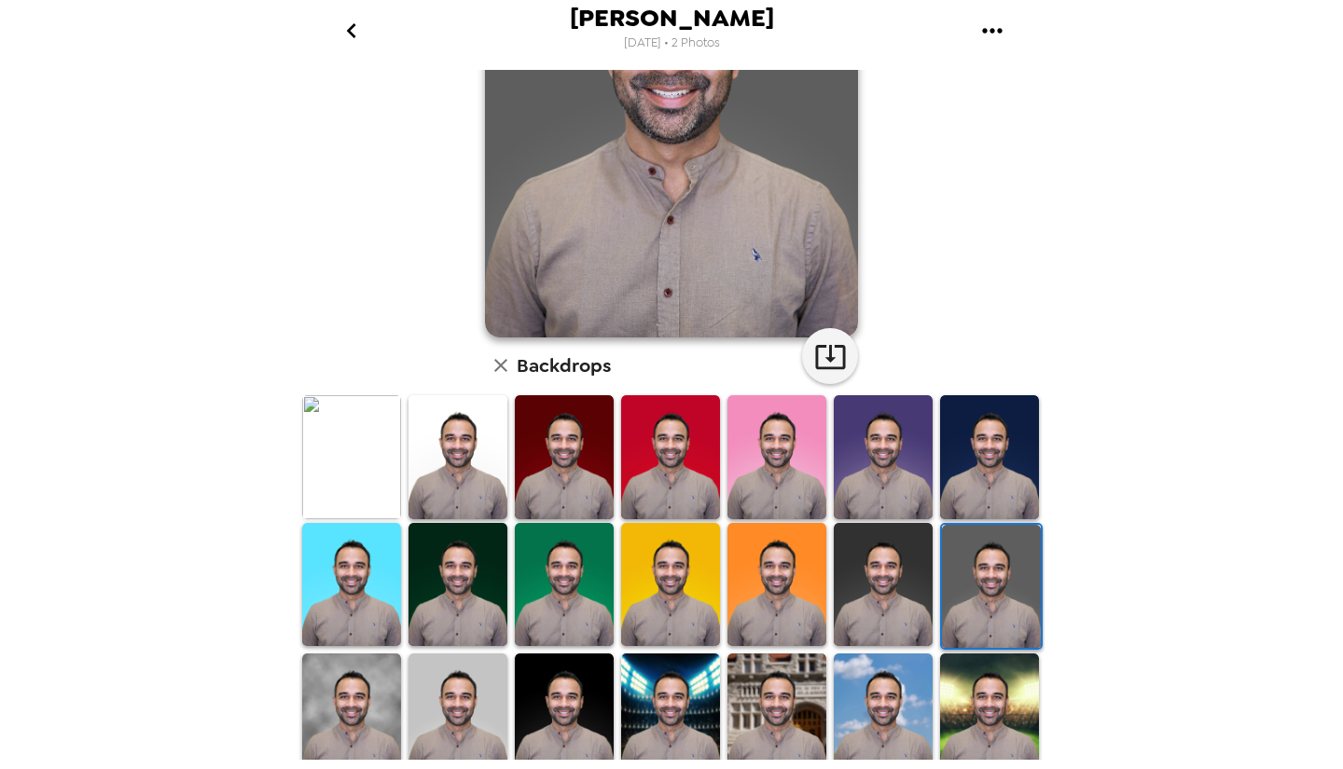
scroll to position [351, 0]
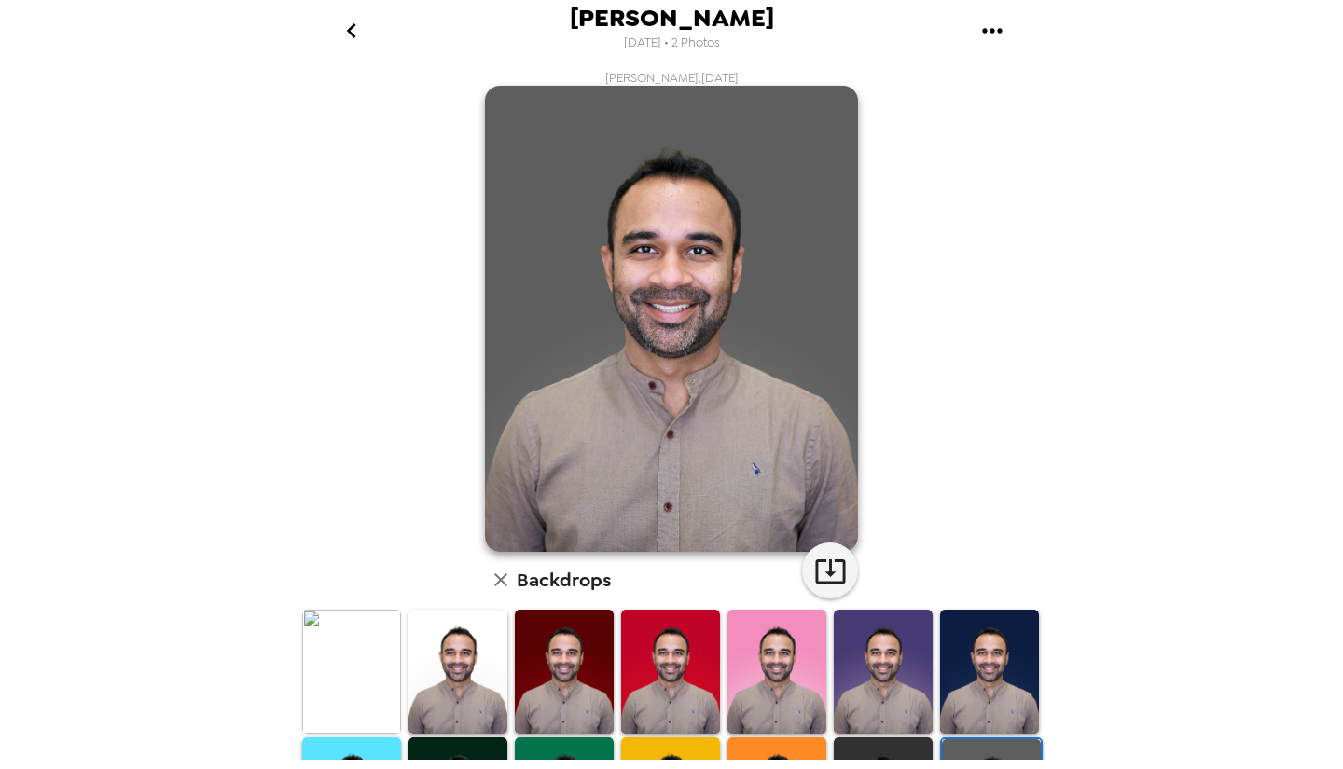
click at [355, 35] on icon "go back" at bounding box center [352, 31] width 30 height 30
